Goal: Transaction & Acquisition: Subscribe to service/newsletter

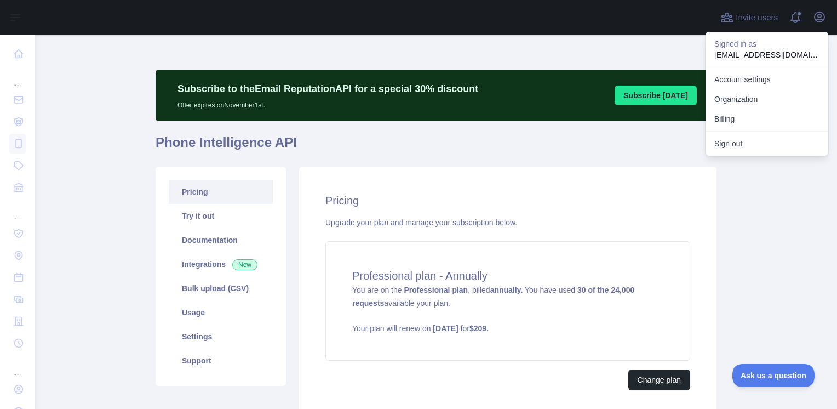
click at [96, 242] on main "Subscribe to the Email Reputation API for a special 30 % discount Offer expires…" at bounding box center [436, 222] width 802 height 374
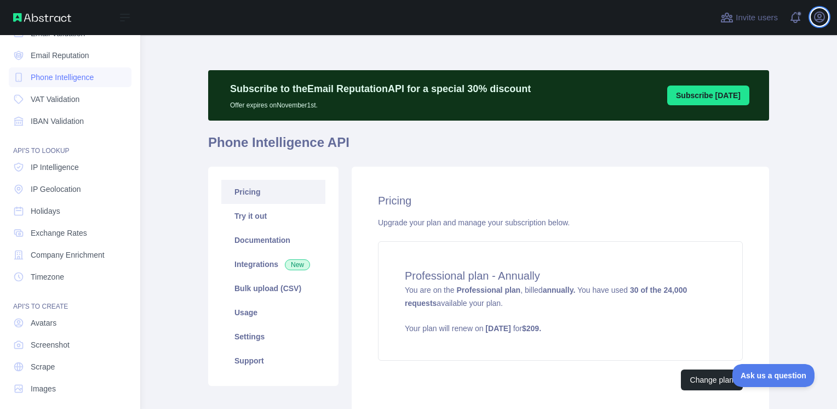
scroll to position [73, 0]
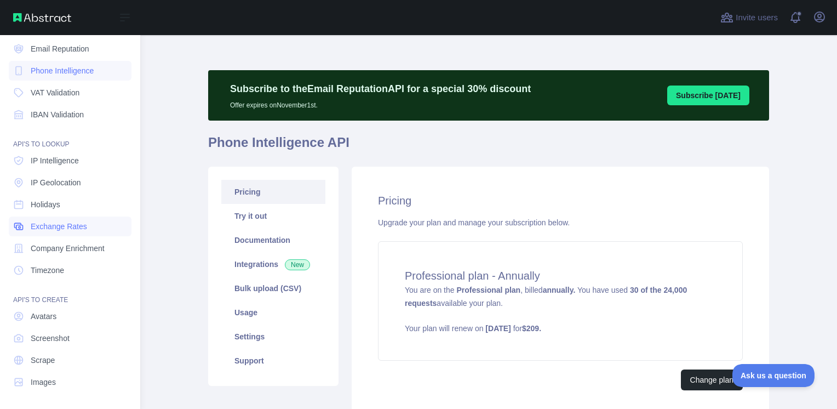
click at [68, 227] on span "Exchange Rates" at bounding box center [59, 226] width 56 height 11
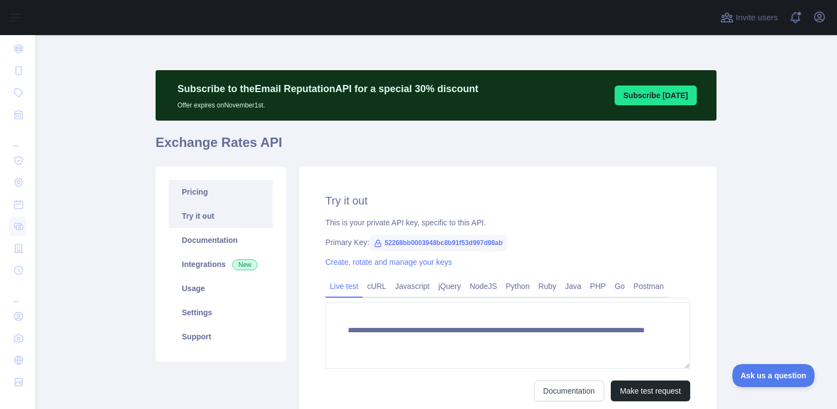
click at [219, 200] on link "Pricing" at bounding box center [221, 192] width 104 height 24
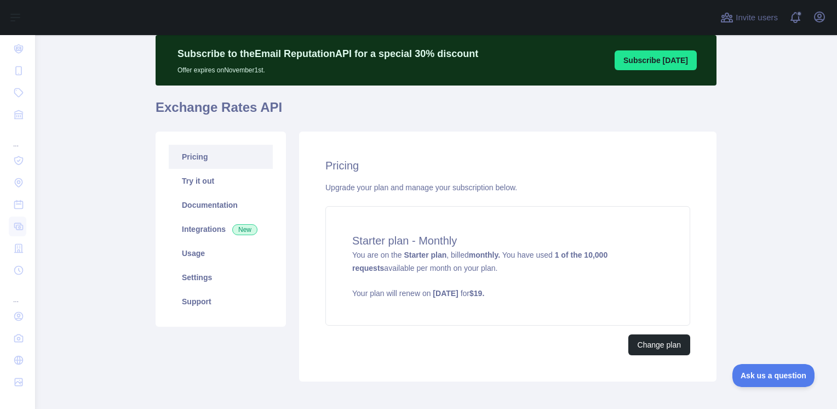
scroll to position [55, 0]
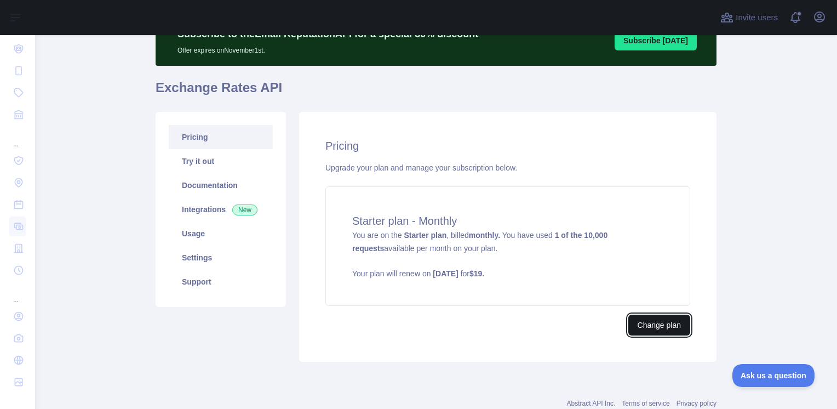
click at [650, 322] on button "Change plan" at bounding box center [659, 324] width 62 height 21
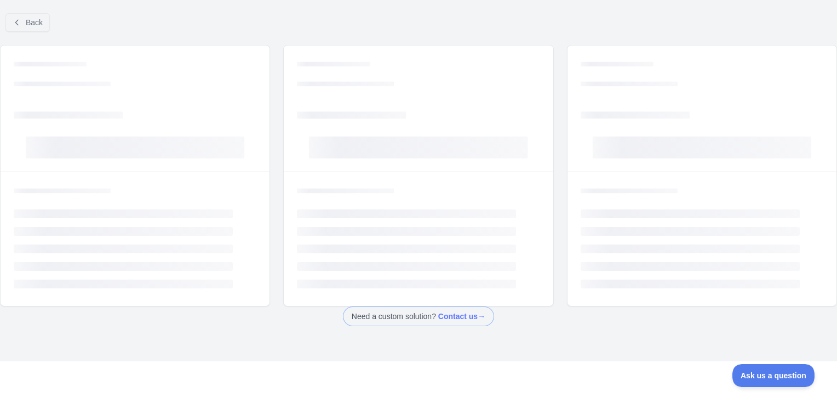
scroll to position [33, 0]
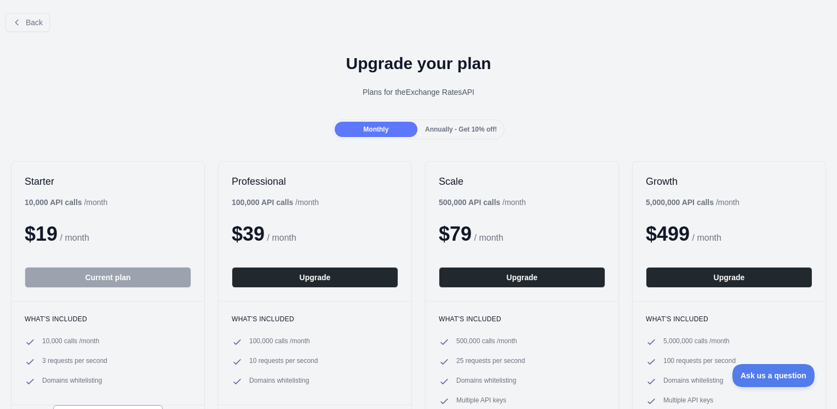
click at [441, 131] on span "Annually - Get 10% off!" at bounding box center [461, 129] width 72 height 8
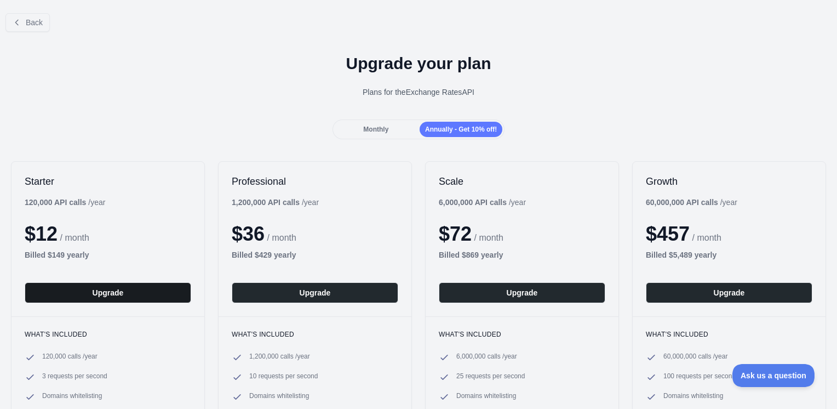
click at [112, 289] on button "Upgrade" at bounding box center [108, 292] width 167 height 21
